Goal: Task Accomplishment & Management: Manage account settings

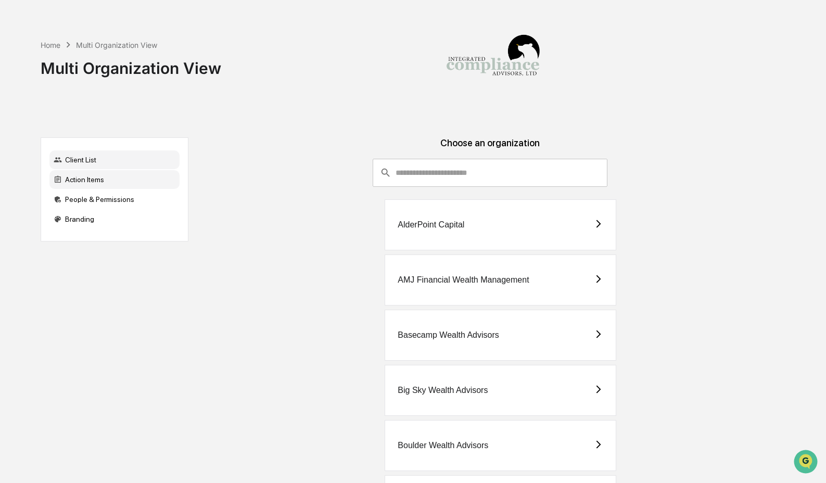
click at [114, 185] on div "Action Items" at bounding box center [114, 179] width 130 height 19
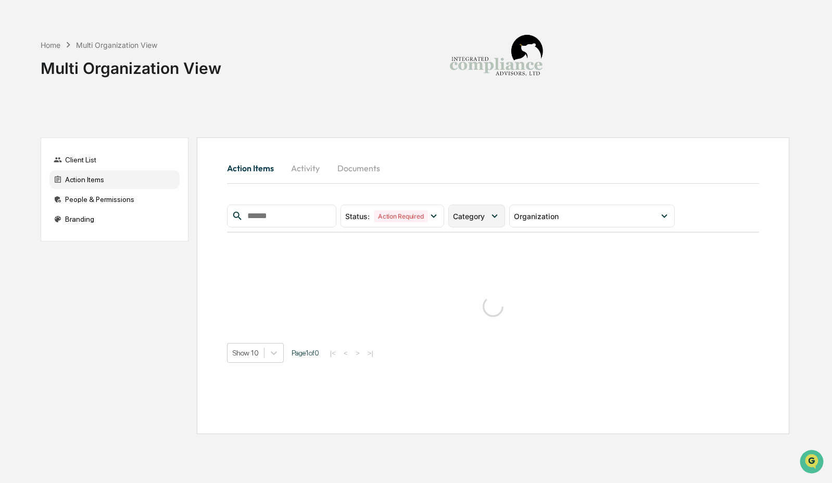
click at [474, 219] on span "Category" at bounding box center [469, 216] width 32 height 9
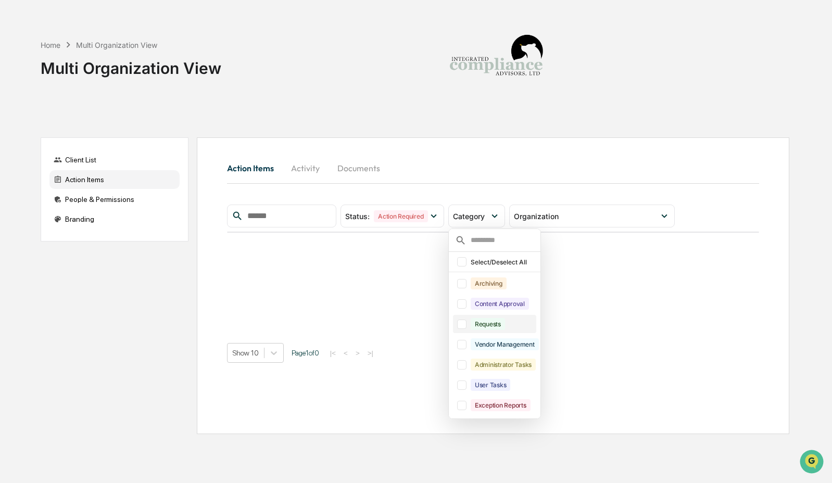
click at [499, 319] on div "Requests" at bounding box center [494, 324] width 83 height 18
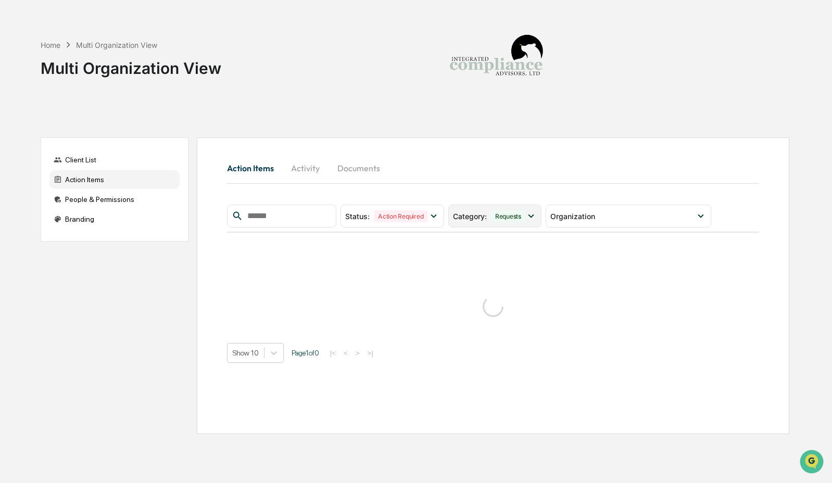
click at [486, 220] on span "Category :" at bounding box center [470, 216] width 34 height 9
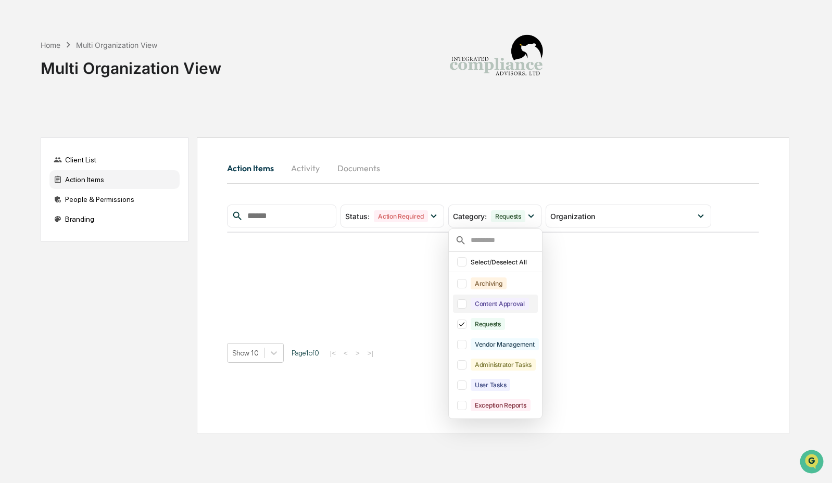
click at [487, 303] on div "Content Approval" at bounding box center [500, 304] width 58 height 12
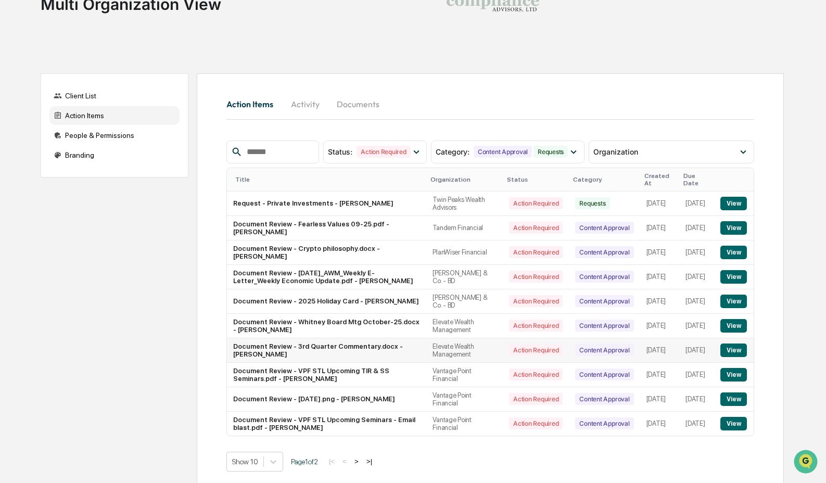
scroll to position [83, 0]
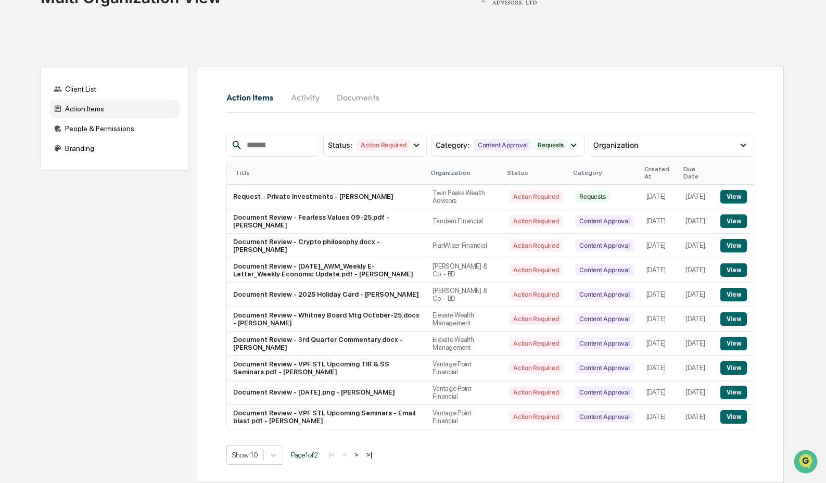
click at [362, 454] on button ">" at bounding box center [356, 454] width 10 height 9
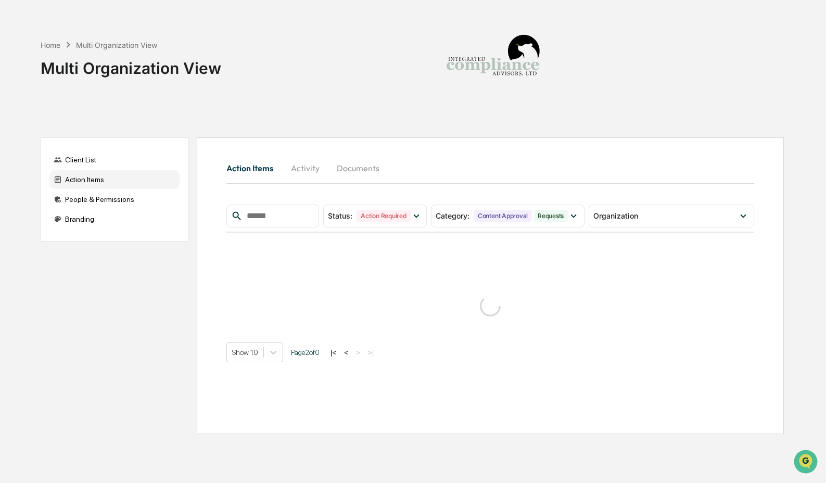
scroll to position [0, 0]
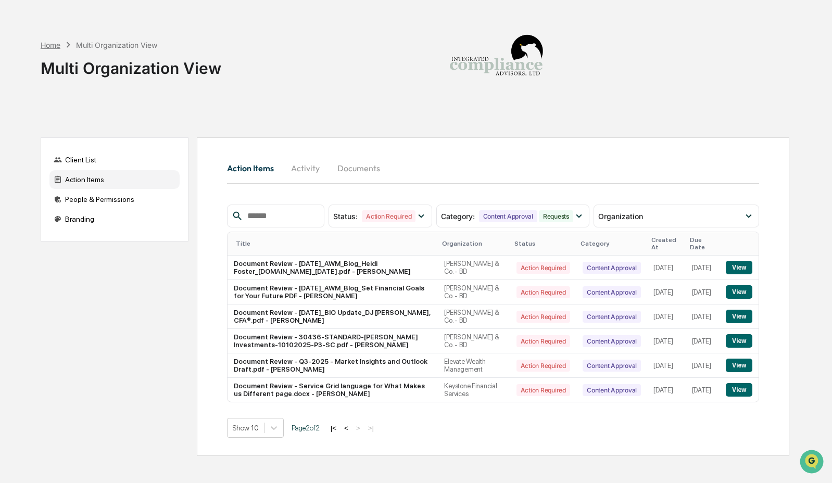
click at [55, 45] on div "Home" at bounding box center [51, 45] width 20 height 9
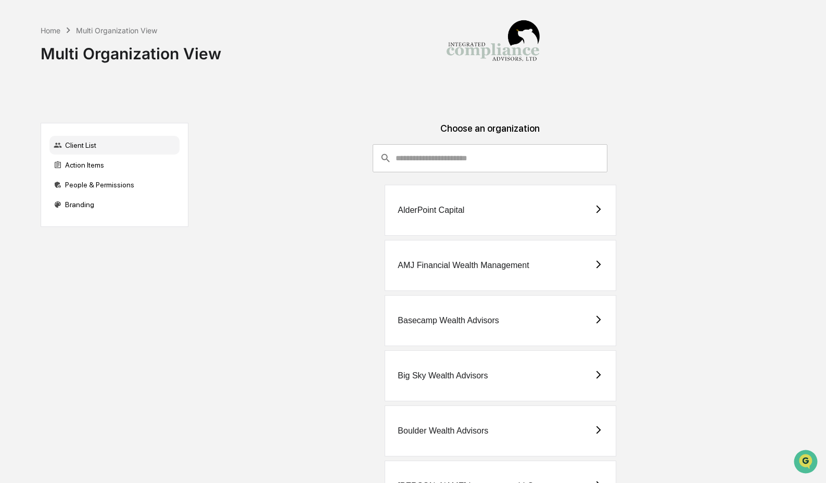
scroll to position [82, 0]
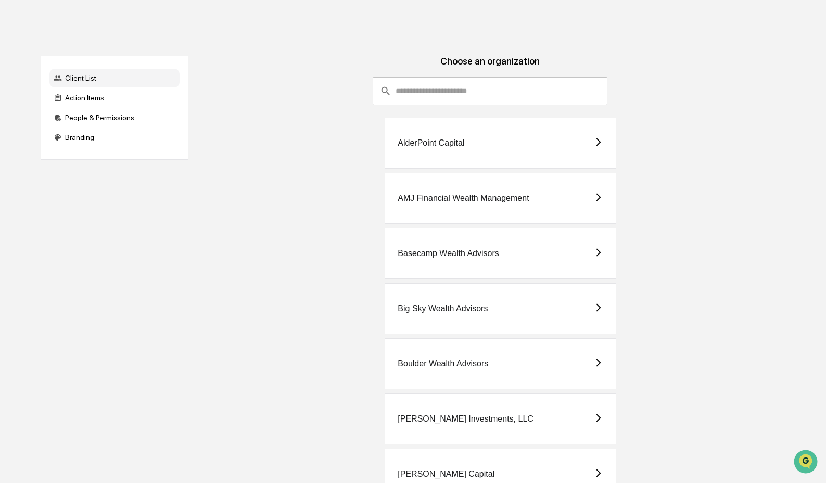
click at [482, 319] on div "Big Sky Wealth Advisors" at bounding box center [501, 308] width 232 height 51
